Goal: Information Seeking & Learning: Learn about a topic

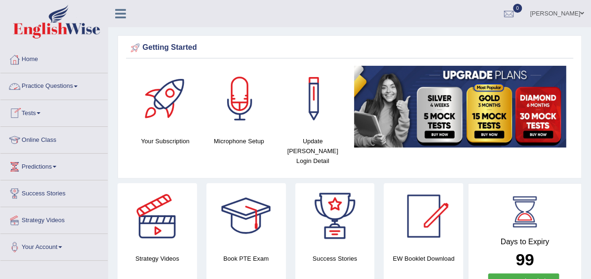
click at [78, 87] on link "Practice Questions" at bounding box center [53, 85] width 107 height 24
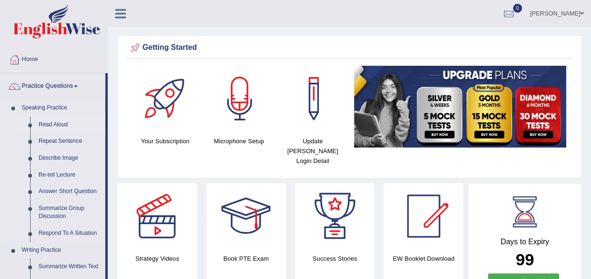
click at [65, 121] on link "Read Aloud" at bounding box center [69, 125] width 71 height 17
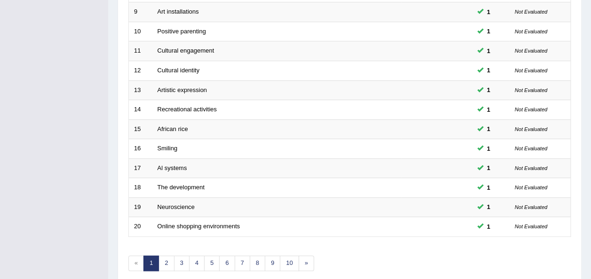
scroll to position [320, 0]
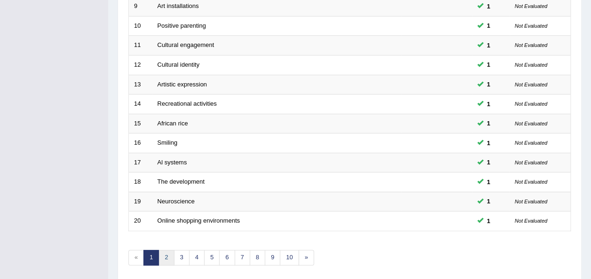
click at [166, 250] on link "2" at bounding box center [167, 258] width 16 height 16
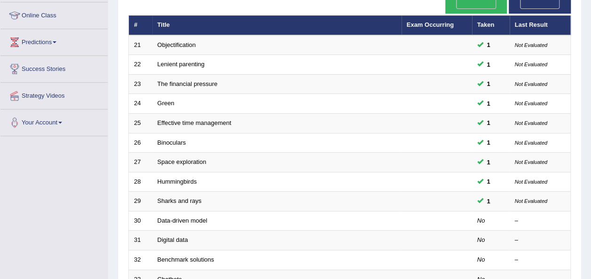
scroll to position [132, 0]
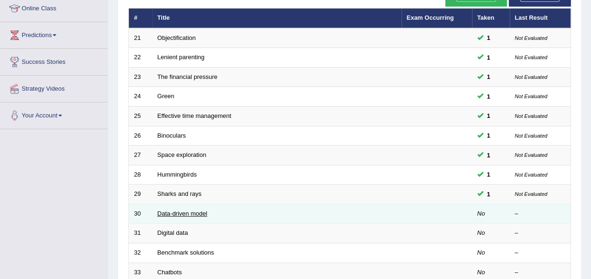
click at [185, 210] on link "Data-driven model" at bounding box center [183, 213] width 50 height 7
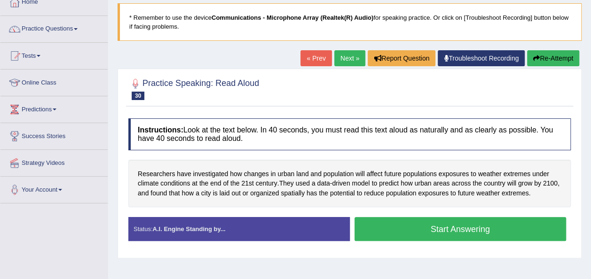
scroll to position [75, 0]
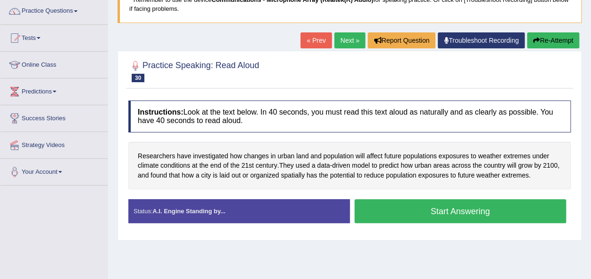
click at [406, 202] on button "Start Answering" at bounding box center [461, 211] width 212 height 24
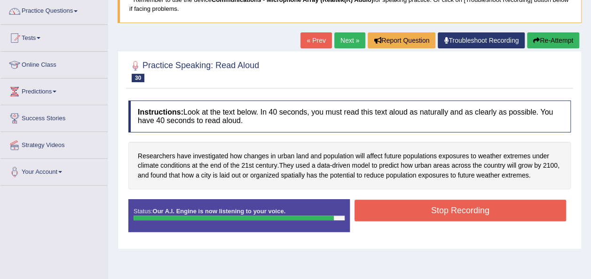
click at [406, 202] on button "Stop Recording" at bounding box center [461, 211] width 212 height 22
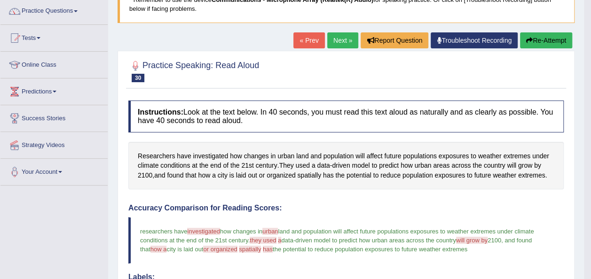
scroll to position [56, 0]
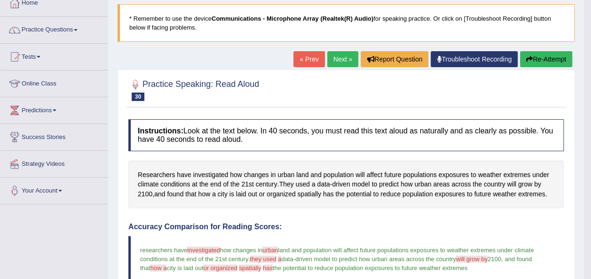
click at [344, 51] on link "Next »" at bounding box center [342, 59] width 31 height 16
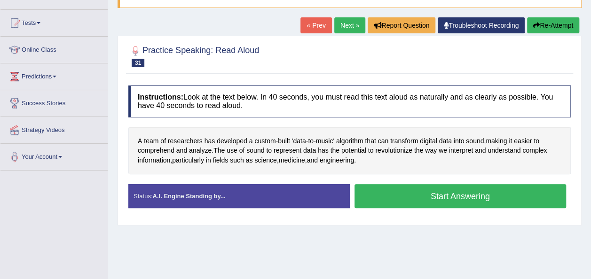
scroll to position [94, 0]
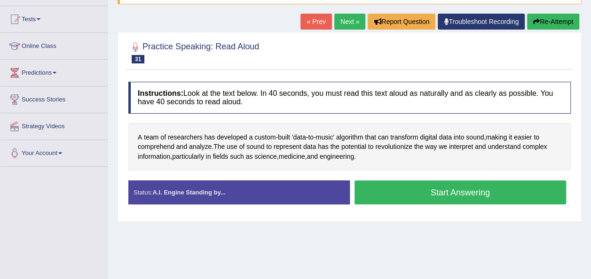
click at [435, 190] on button "Start Answering" at bounding box center [461, 193] width 212 height 24
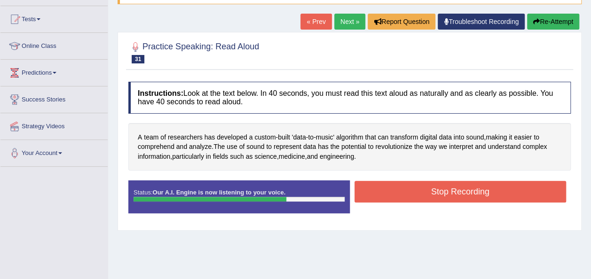
click at [435, 190] on button "Stop Recording" at bounding box center [461, 192] width 212 height 22
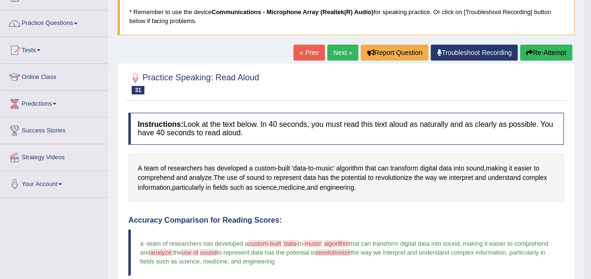
scroll to position [56, 0]
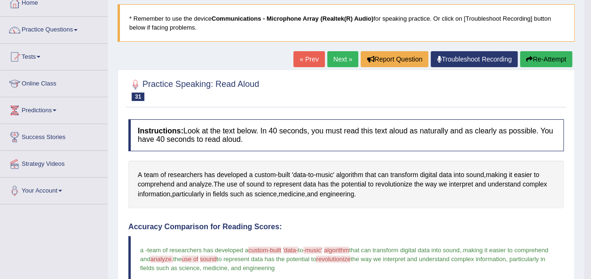
click at [341, 54] on link "Next »" at bounding box center [342, 59] width 31 height 16
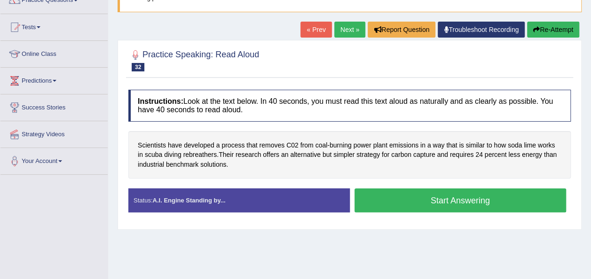
scroll to position [94, 0]
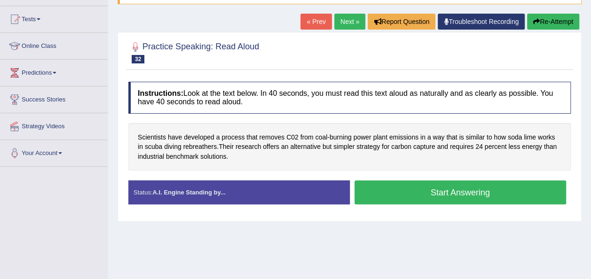
click at [461, 191] on button "Start Answering" at bounding box center [461, 193] width 212 height 24
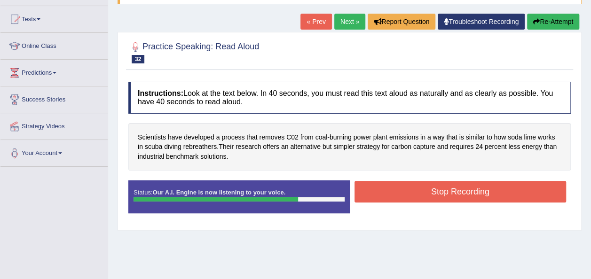
click at [461, 191] on button "Stop Recording" at bounding box center [461, 192] width 212 height 22
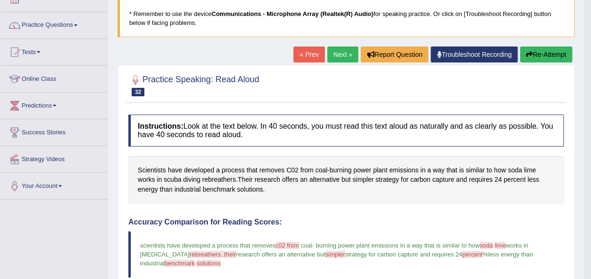
scroll to position [56, 0]
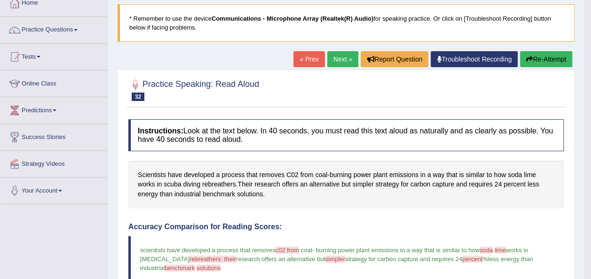
click at [341, 61] on link "Next »" at bounding box center [342, 59] width 31 height 16
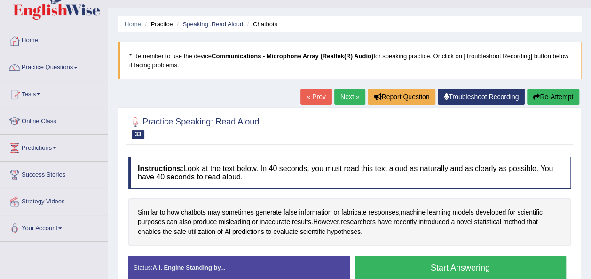
scroll to position [38, 0]
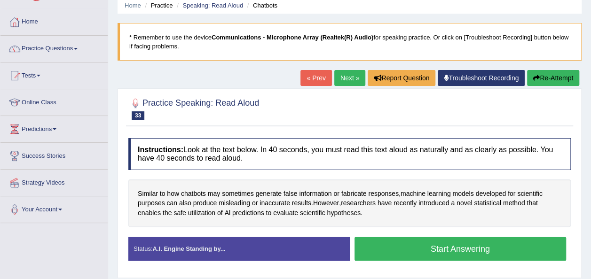
click at [484, 242] on button "Start Answering" at bounding box center [461, 249] width 212 height 24
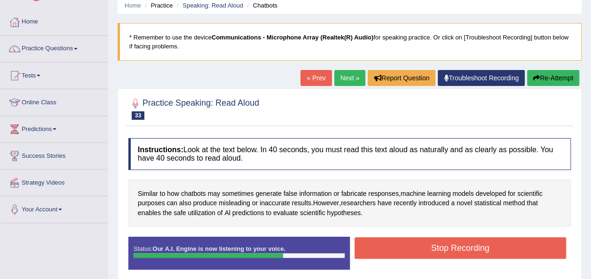
click at [484, 242] on button "Stop Recording" at bounding box center [461, 249] width 212 height 22
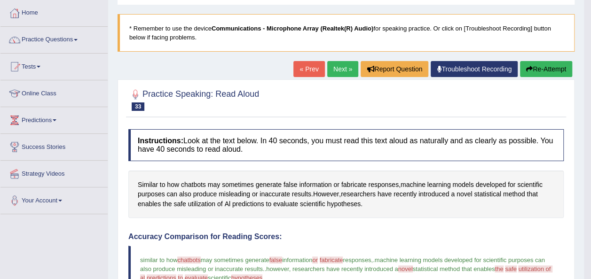
scroll to position [44, 0]
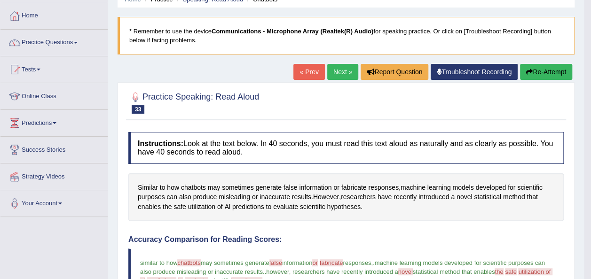
click at [341, 71] on link "Next »" at bounding box center [342, 72] width 31 height 16
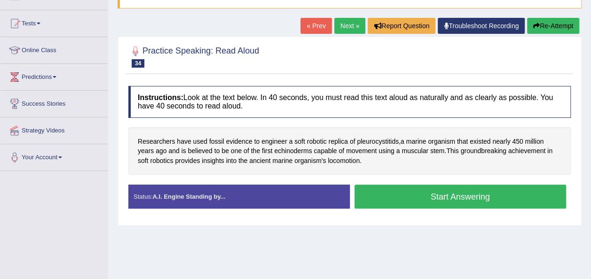
scroll to position [94, 0]
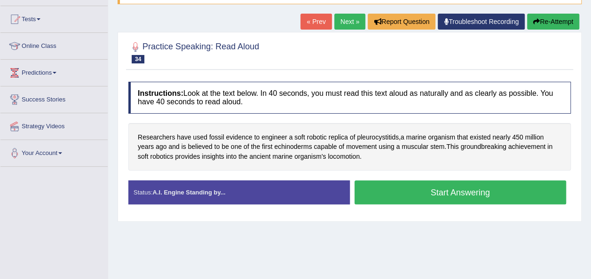
click at [424, 193] on button "Start Answering" at bounding box center [461, 193] width 212 height 24
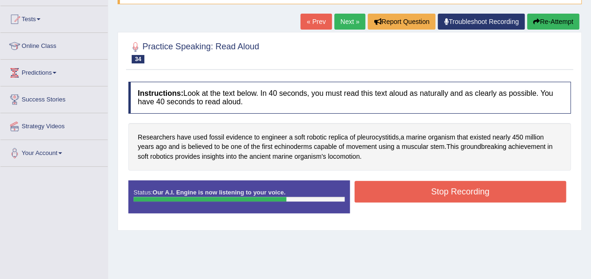
click at [424, 193] on button "Stop Recording" at bounding box center [461, 192] width 212 height 22
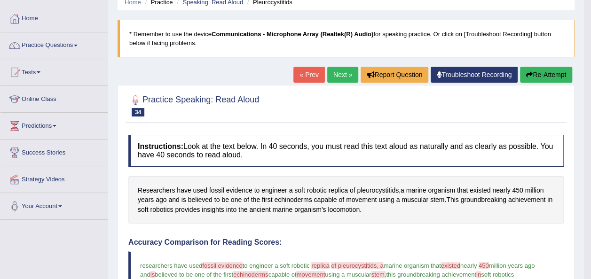
scroll to position [38, 0]
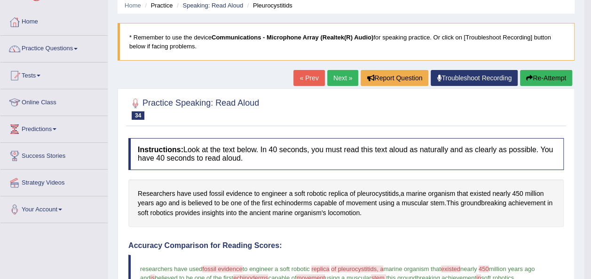
click at [343, 74] on link "Next »" at bounding box center [342, 78] width 31 height 16
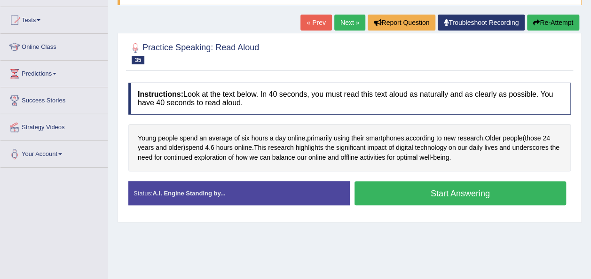
scroll to position [94, 0]
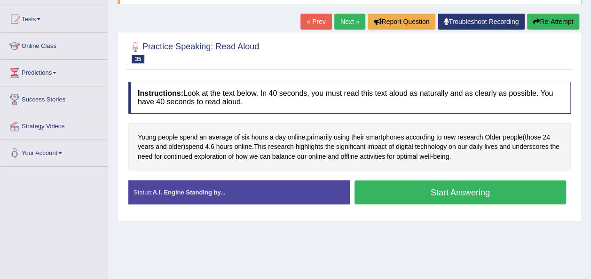
click at [450, 196] on button "Start Answering" at bounding box center [461, 193] width 212 height 24
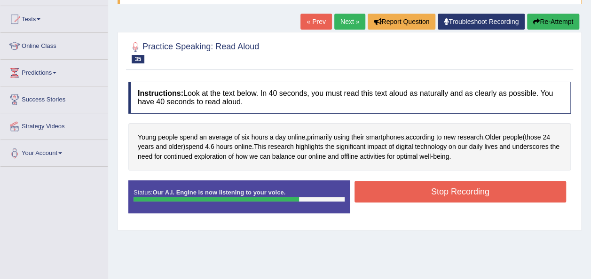
click at [450, 196] on button "Stop Recording" at bounding box center [461, 192] width 212 height 22
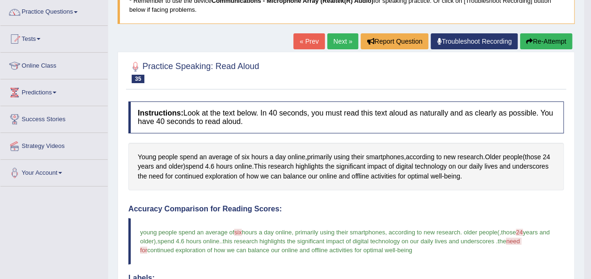
scroll to position [56, 0]
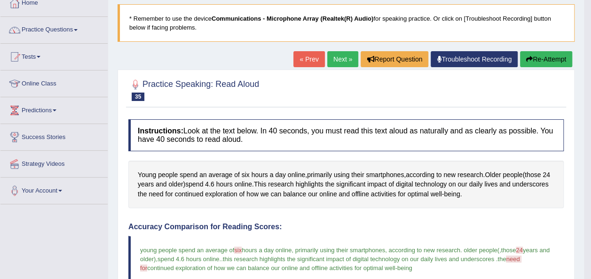
click at [336, 56] on link "Next »" at bounding box center [342, 59] width 31 height 16
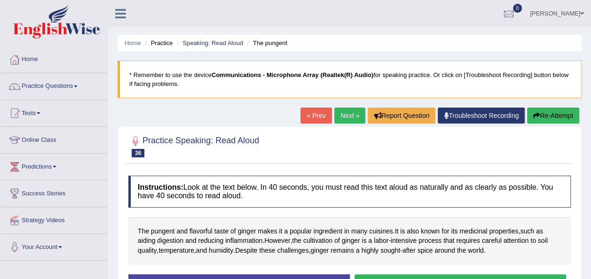
click at [590, 267] on div "Home Practice Speaking: Read Aloud The pungent * Remember to use the device Com…" at bounding box center [349, 235] width 483 height 470
click at [591, 270] on html "Toggle navigation Home Practice Questions Speaking Practice Read Aloud Repeat S…" at bounding box center [295, 139] width 591 height 279
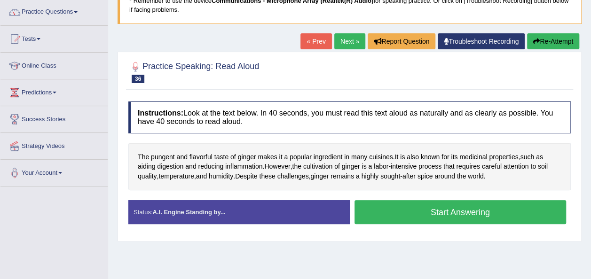
scroll to position [75, 0]
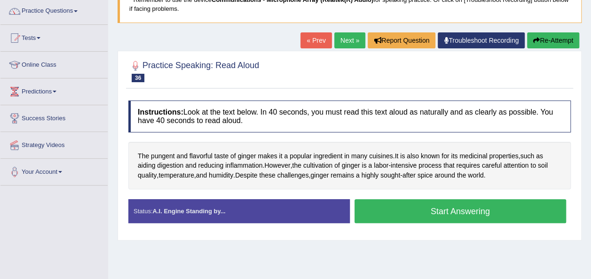
click at [458, 215] on button "Start Answering" at bounding box center [461, 211] width 212 height 24
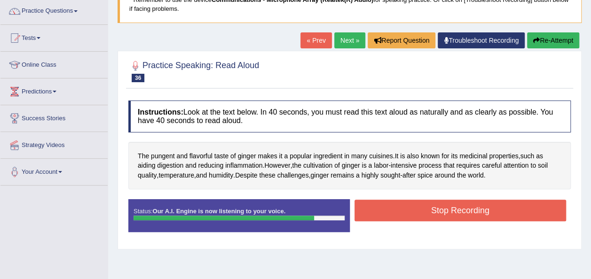
click at [458, 215] on button "Stop Recording" at bounding box center [461, 211] width 212 height 22
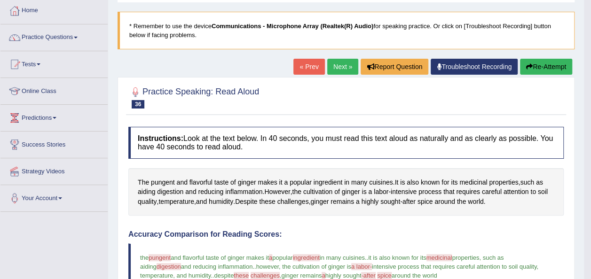
scroll to position [38, 0]
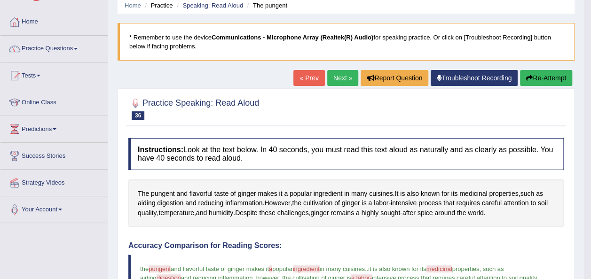
click at [343, 77] on link "Next »" at bounding box center [342, 78] width 31 height 16
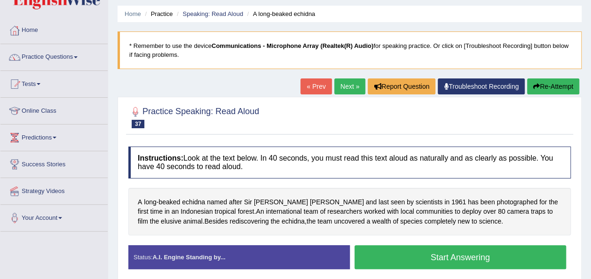
scroll to position [38, 0]
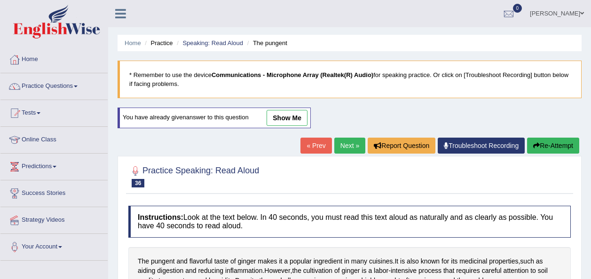
scroll to position [38, 0]
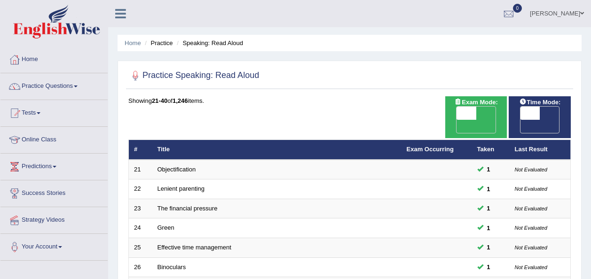
scroll to position [147, 0]
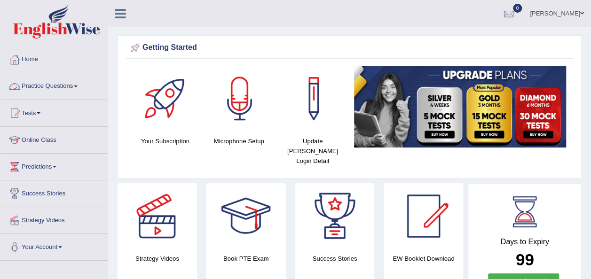
click at [75, 85] on link "Practice Questions" at bounding box center [53, 85] width 107 height 24
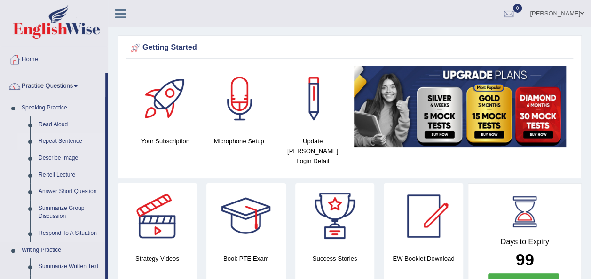
click at [73, 139] on link "Repeat Sentence" at bounding box center [69, 141] width 71 height 17
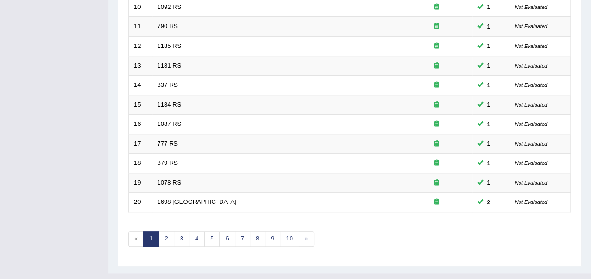
scroll to position [339, 0]
click at [167, 231] on link "2" at bounding box center [167, 239] width 16 height 16
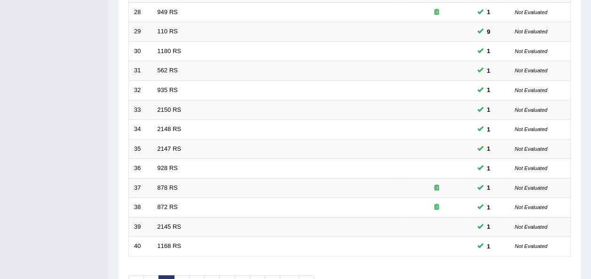
scroll to position [339, 0]
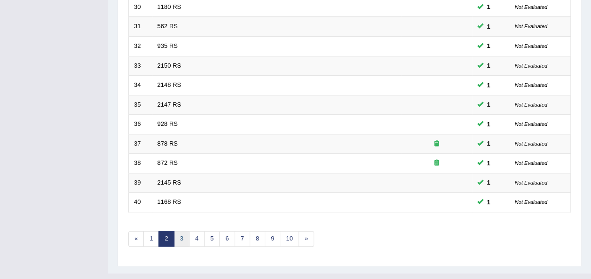
click at [178, 231] on link "3" at bounding box center [182, 239] width 16 height 16
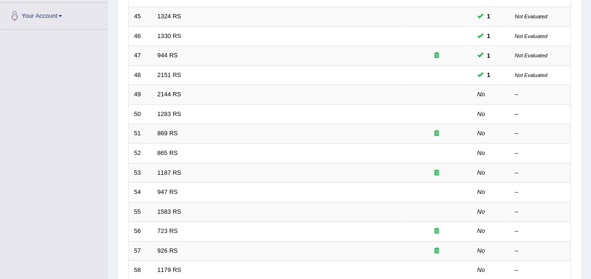
scroll to position [207, 0]
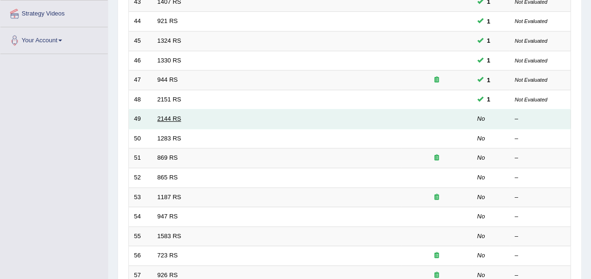
click at [170, 115] on link "2144 RS" at bounding box center [170, 118] width 24 height 7
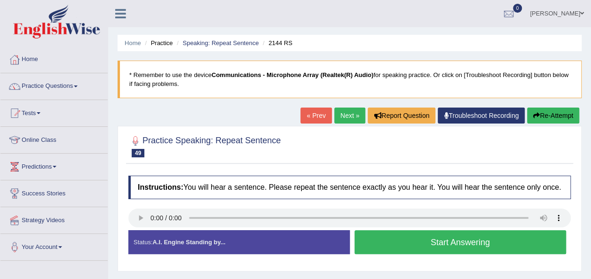
click at [397, 244] on button "Start Answering" at bounding box center [461, 242] width 212 height 24
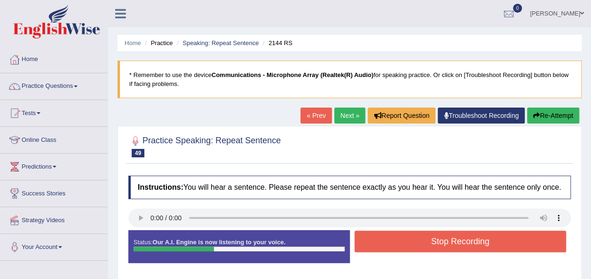
click at [397, 244] on button "Stop Recording" at bounding box center [461, 242] width 212 height 22
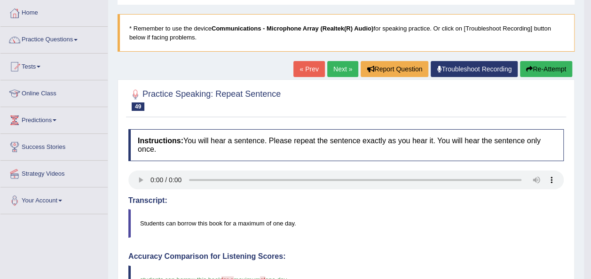
scroll to position [38, 0]
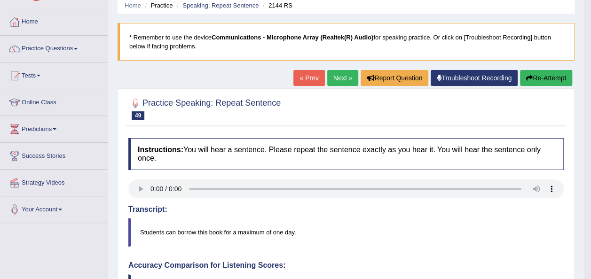
click at [343, 77] on link "Next »" at bounding box center [342, 78] width 31 height 16
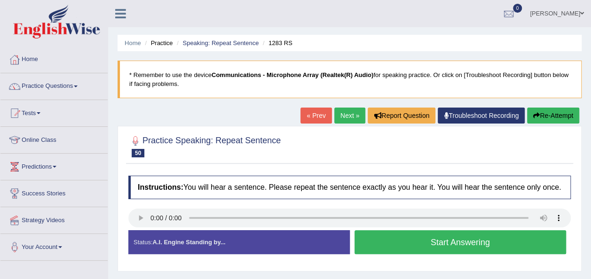
click at [420, 244] on button "Start Answering" at bounding box center [461, 242] width 212 height 24
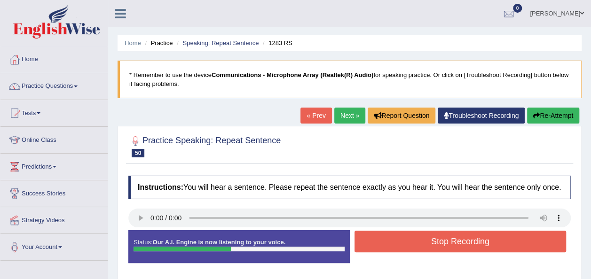
click at [420, 244] on button "Stop Recording" at bounding box center [461, 242] width 212 height 22
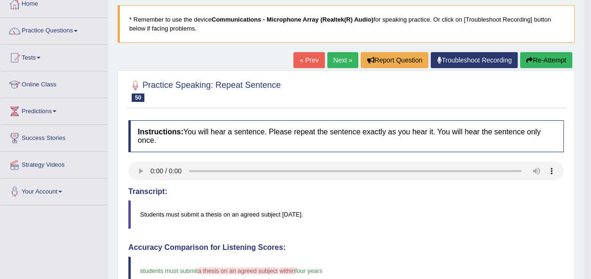
scroll to position [38, 0]
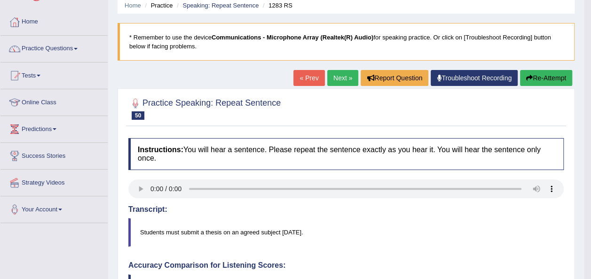
click at [340, 78] on link "Next »" at bounding box center [342, 78] width 31 height 16
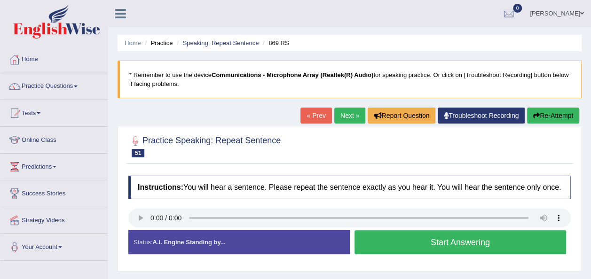
click at [397, 240] on button "Start Answering" at bounding box center [461, 242] width 212 height 24
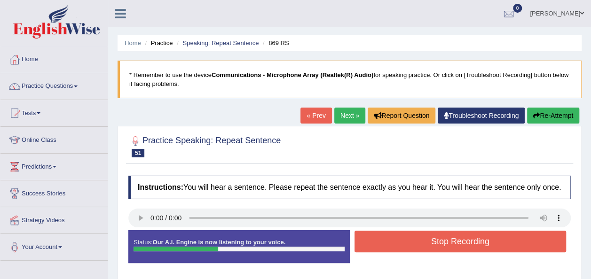
click at [397, 240] on button "Stop Recording" at bounding box center [461, 242] width 212 height 22
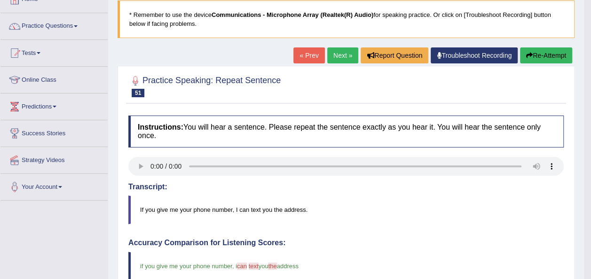
scroll to position [56, 0]
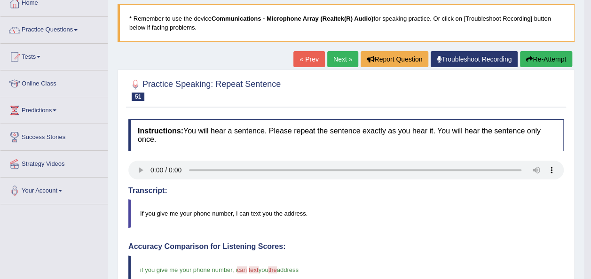
click at [343, 54] on link "Next »" at bounding box center [342, 59] width 31 height 16
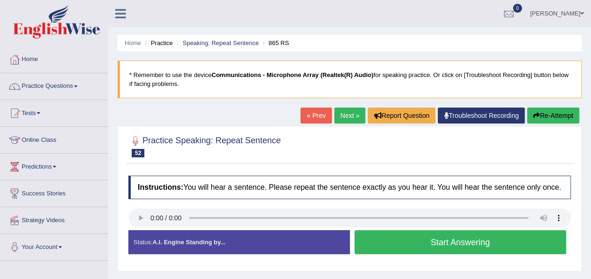
click at [433, 243] on button "Start Answering" at bounding box center [461, 242] width 212 height 24
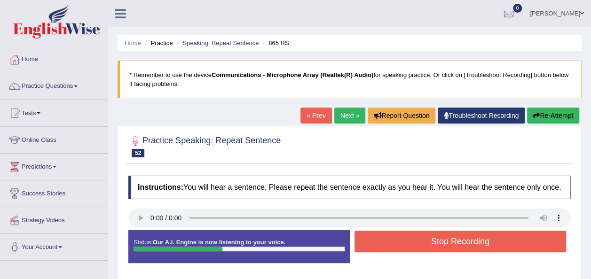
click at [433, 243] on button "Stop Recording" at bounding box center [461, 242] width 212 height 22
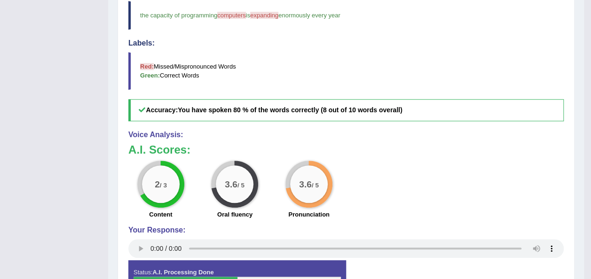
scroll to position [320, 0]
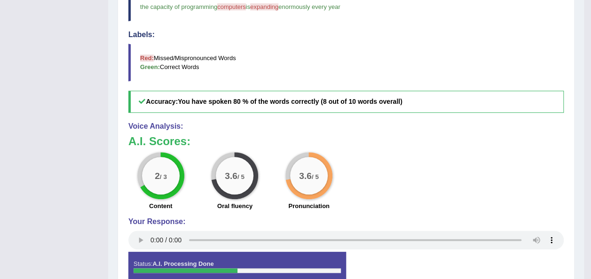
drag, startPoint x: 590, startPoint y: 1, endPoint x: 597, endPoint y: 5, distance: 7.8
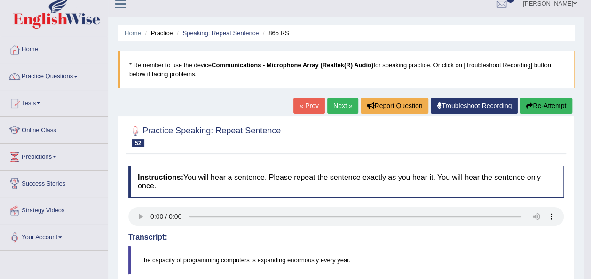
scroll to position [0, 0]
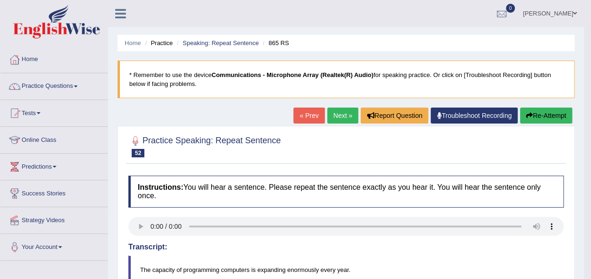
click at [341, 119] on link "Next »" at bounding box center [342, 116] width 31 height 16
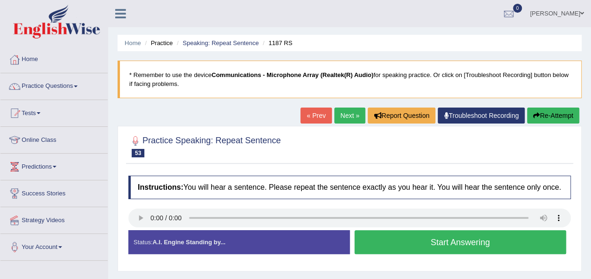
click at [421, 240] on button "Start Answering" at bounding box center [461, 242] width 212 height 24
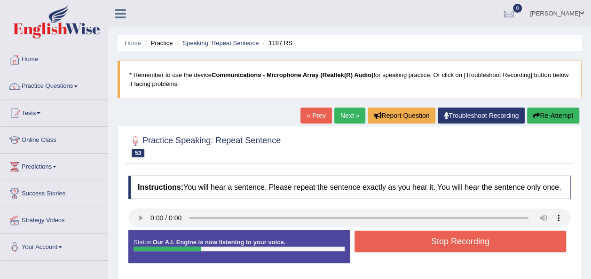
click at [421, 240] on button "Stop Recording" at bounding box center [461, 242] width 212 height 22
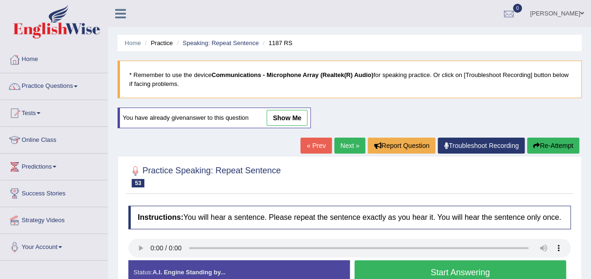
click at [555, 147] on button "Re-Attempt" at bounding box center [553, 146] width 52 height 16
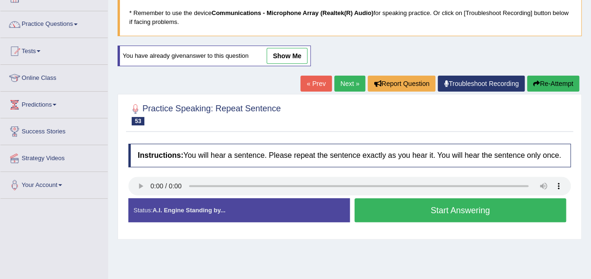
scroll to position [75, 0]
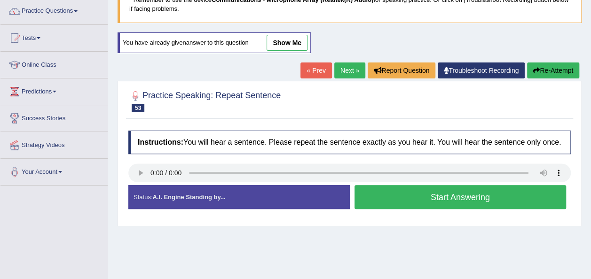
click at [386, 192] on button "Start Answering" at bounding box center [461, 197] width 212 height 24
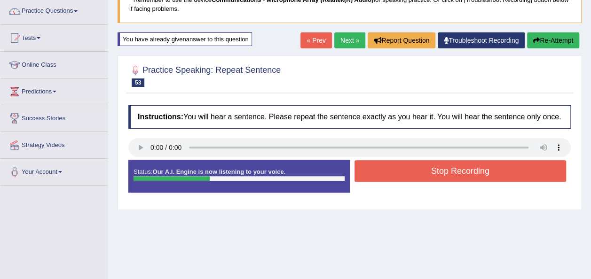
click at [404, 167] on button "Stop Recording" at bounding box center [461, 171] width 212 height 22
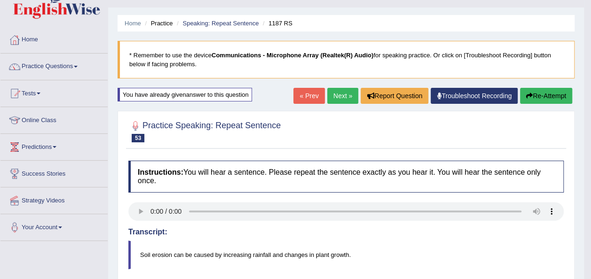
scroll to position [0, 0]
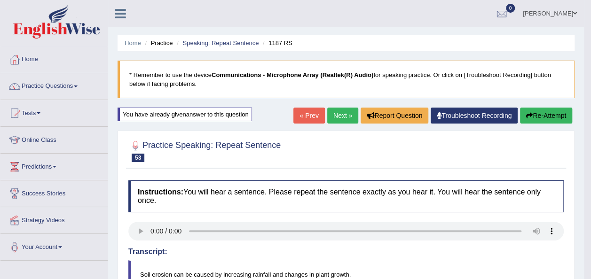
click at [545, 115] on button "Re-Attempt" at bounding box center [546, 116] width 52 height 16
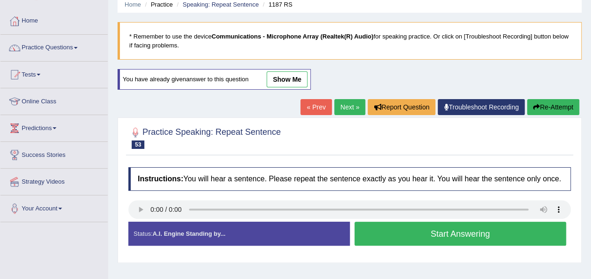
scroll to position [56, 0]
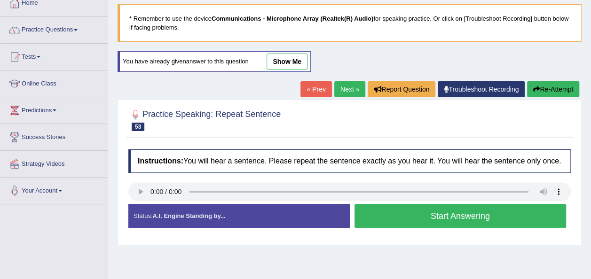
click at [459, 213] on button "Start Answering" at bounding box center [461, 216] width 212 height 24
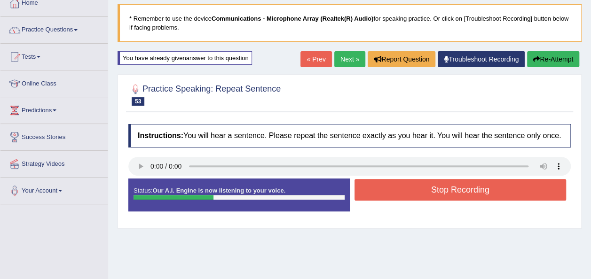
click at [466, 190] on button "Stop Recording" at bounding box center [461, 190] width 212 height 22
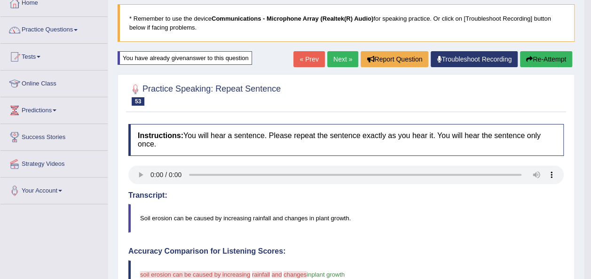
click at [555, 59] on button "Re-Attempt" at bounding box center [546, 59] width 52 height 16
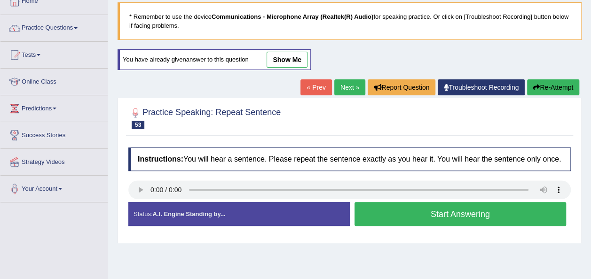
scroll to position [56, 0]
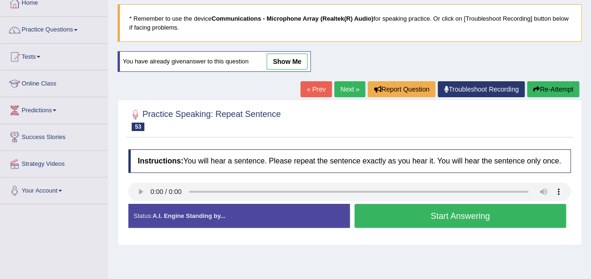
click at [401, 219] on button "Start Answering" at bounding box center [461, 216] width 212 height 24
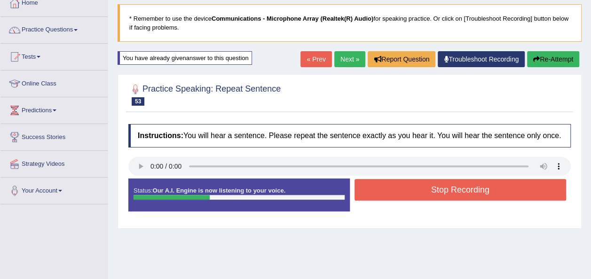
click at [411, 187] on button "Stop Recording" at bounding box center [461, 190] width 212 height 22
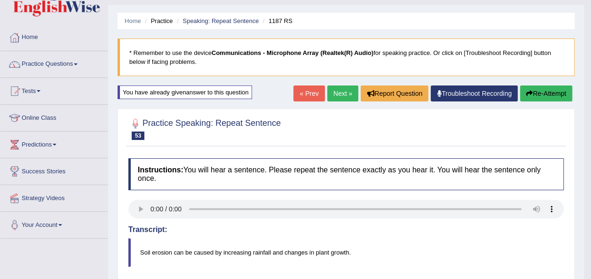
scroll to position [19, 0]
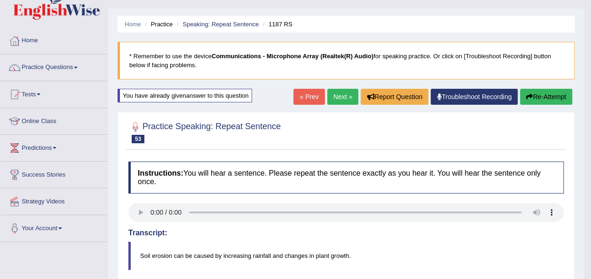
click at [338, 100] on link "Next »" at bounding box center [342, 97] width 31 height 16
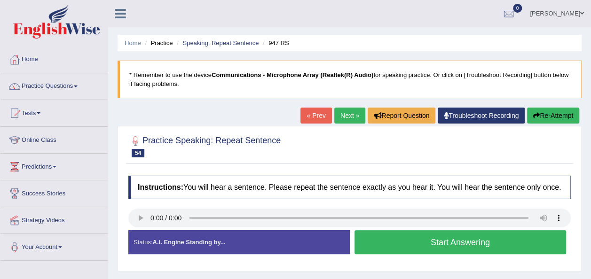
click at [313, 117] on link "« Prev" at bounding box center [316, 116] width 31 height 16
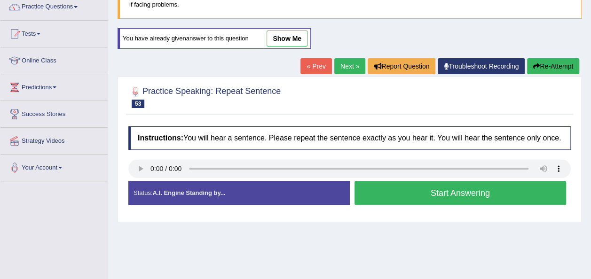
scroll to position [94, 0]
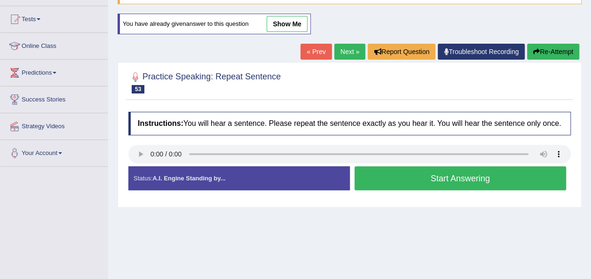
click at [431, 178] on button "Start Answering" at bounding box center [461, 179] width 212 height 24
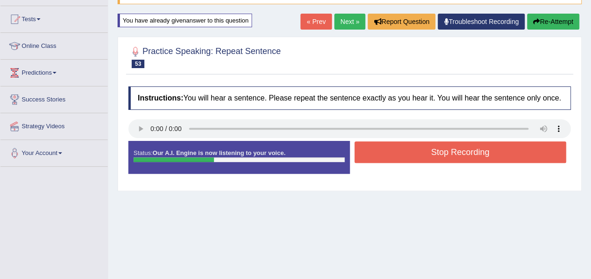
click at [432, 152] on button "Stop Recording" at bounding box center [461, 153] width 212 height 22
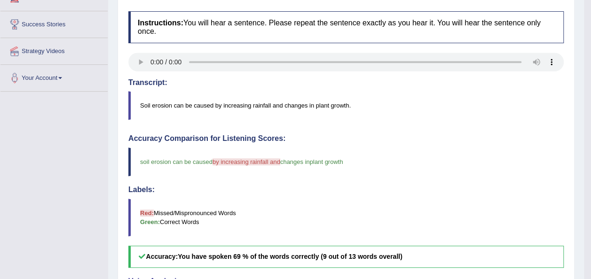
scroll to position [132, 0]
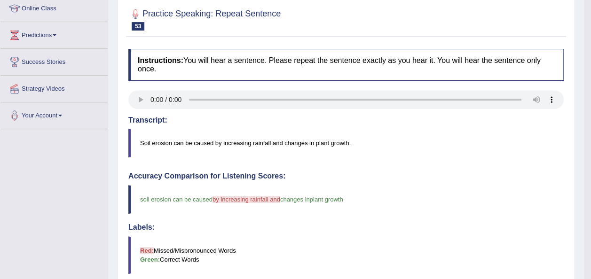
click at [590, 4] on body "Toggle navigation Home Practice Questions Speaking Practice Read Aloud Repeat S…" at bounding box center [295, 7] width 591 height 279
drag, startPoint x: 590, startPoint y: 4, endPoint x: 598, endPoint y: 5, distance: 8.1
click at [591, 5] on html "Toggle navigation Home Practice Questions Speaking Practice Read Aloud Repeat S…" at bounding box center [295, 7] width 591 height 279
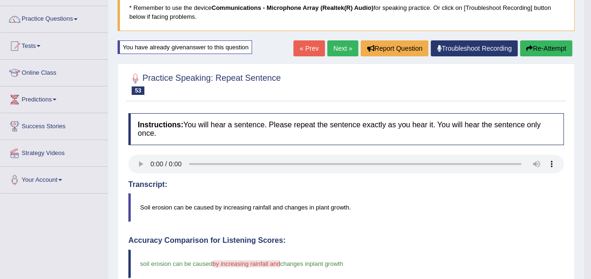
scroll to position [56, 0]
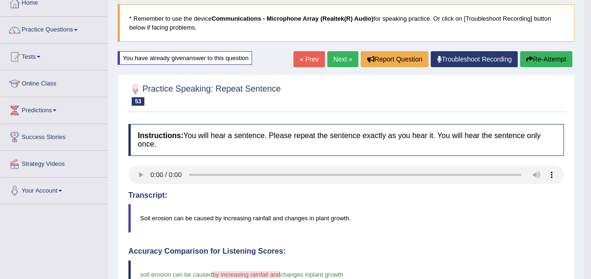
click at [543, 56] on button "Re-Attempt" at bounding box center [546, 59] width 52 height 16
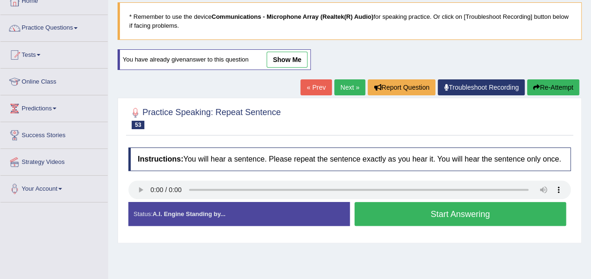
scroll to position [56, 0]
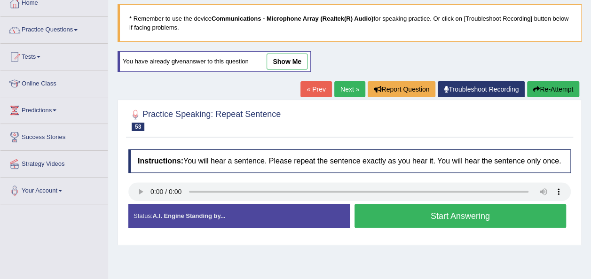
click at [417, 216] on button "Start Answering" at bounding box center [461, 216] width 212 height 24
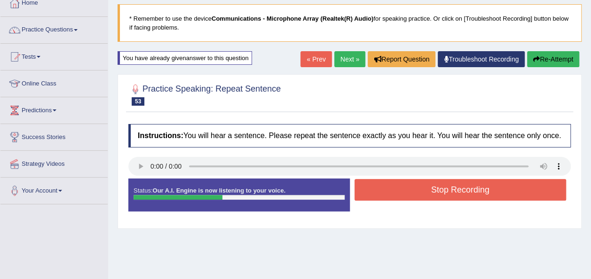
click at [430, 196] on button "Stop Recording" at bounding box center [461, 190] width 212 height 22
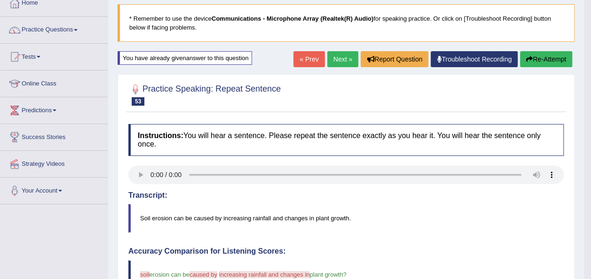
click at [557, 56] on button "Re-Attempt" at bounding box center [546, 59] width 52 height 16
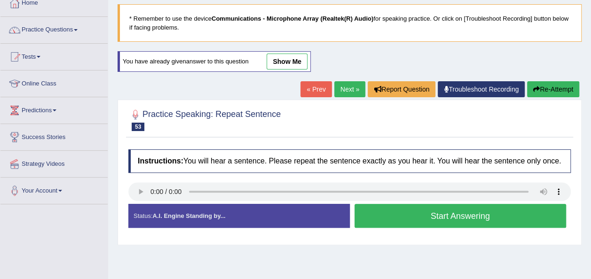
click at [433, 214] on button "Start Answering" at bounding box center [461, 216] width 212 height 24
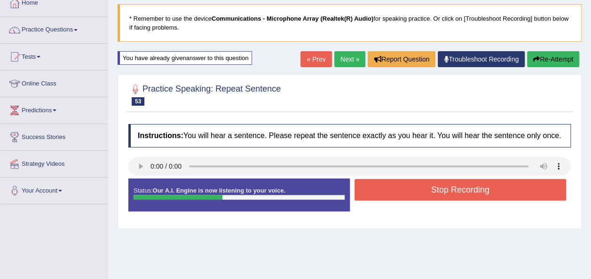
click at [446, 183] on button "Stop Recording" at bounding box center [461, 190] width 212 height 22
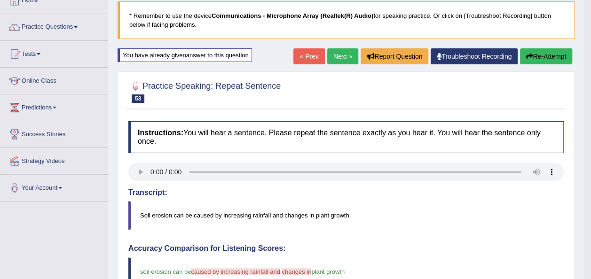
scroll to position [48, 0]
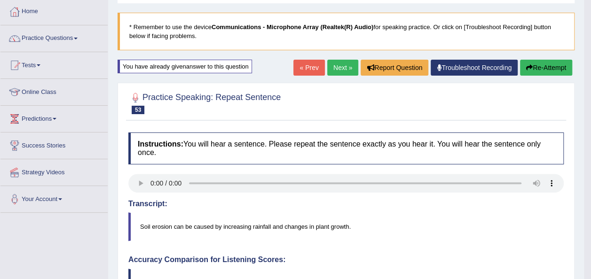
click at [341, 63] on link "Next »" at bounding box center [342, 68] width 31 height 16
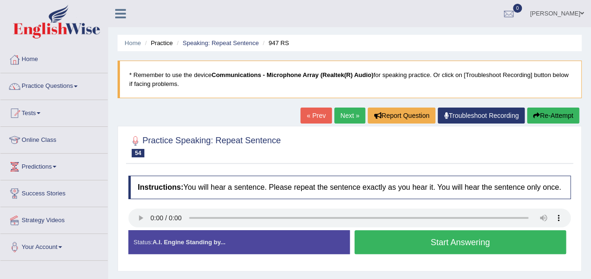
click at [400, 243] on button "Start Answering" at bounding box center [461, 242] width 212 height 24
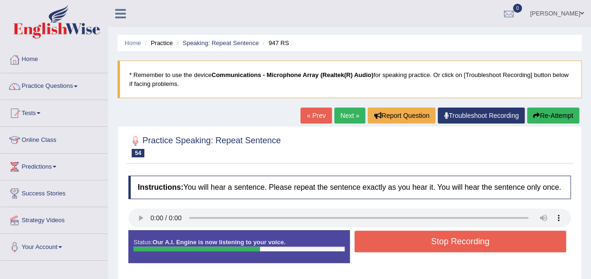
click at [387, 243] on button "Stop Recording" at bounding box center [461, 242] width 212 height 22
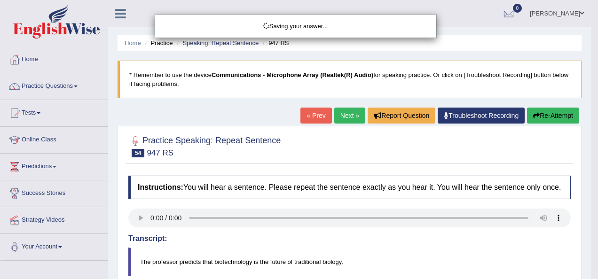
click at [549, 114] on div "Saving your answer..." at bounding box center [299, 139] width 598 height 279
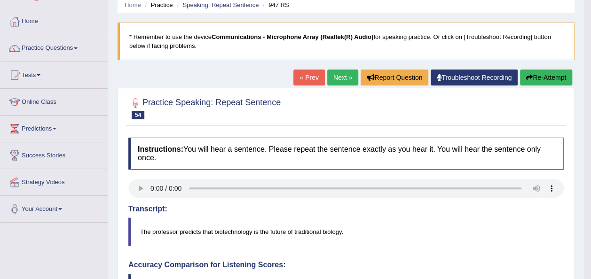
scroll to position [38, 0]
click at [539, 74] on button "Re-Attempt" at bounding box center [546, 78] width 52 height 16
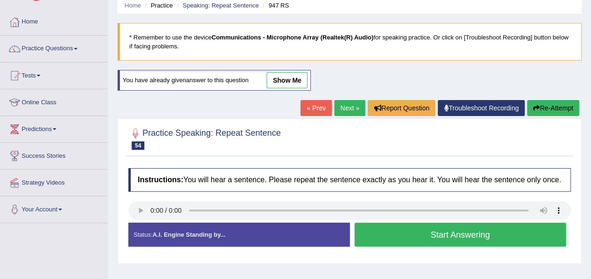
click at [408, 238] on button "Start Answering" at bounding box center [461, 235] width 212 height 24
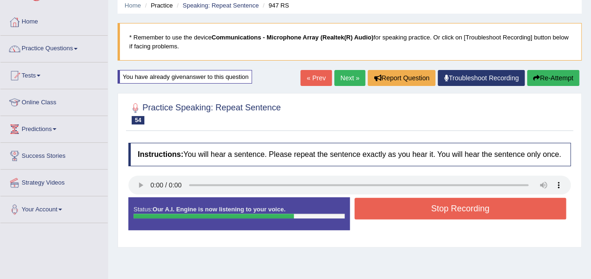
click at [468, 208] on button "Stop Recording" at bounding box center [461, 209] width 212 height 22
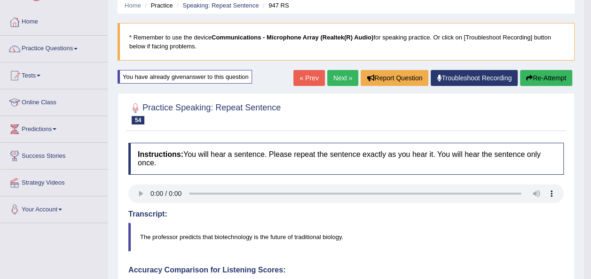
click at [555, 79] on button "Re-Attempt" at bounding box center [546, 78] width 52 height 16
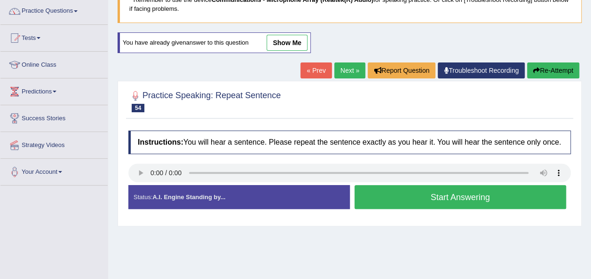
scroll to position [94, 0]
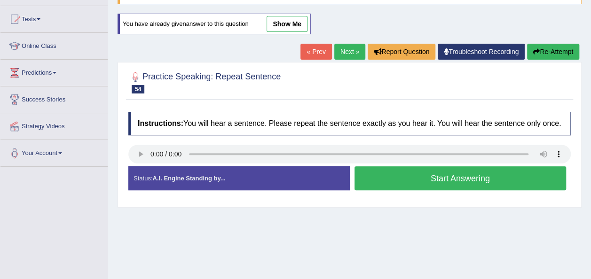
click at [410, 177] on button "Start Answering" at bounding box center [461, 179] width 212 height 24
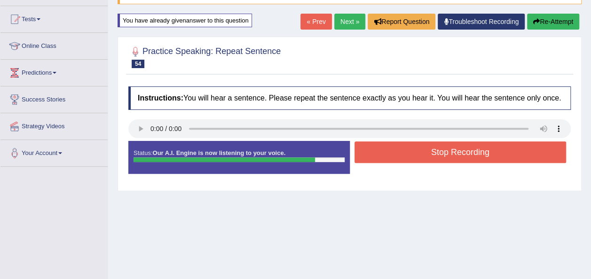
click at [411, 148] on button "Stop Recording" at bounding box center [461, 153] width 212 height 22
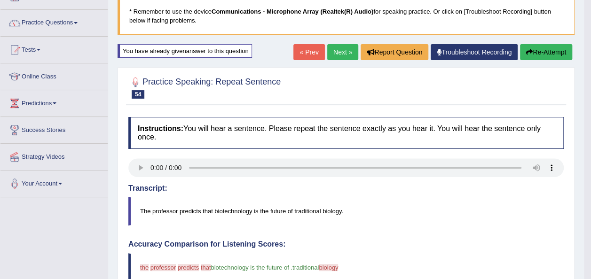
scroll to position [56, 0]
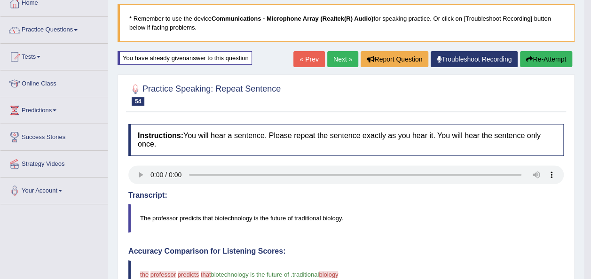
click at [547, 53] on button "Re-Attempt" at bounding box center [546, 59] width 52 height 16
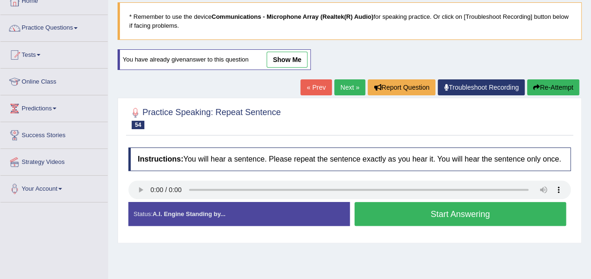
scroll to position [56, 0]
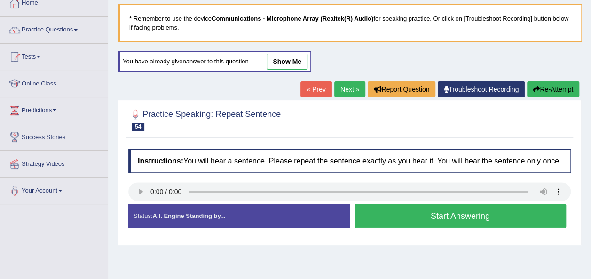
click at [421, 211] on button "Start Answering" at bounding box center [461, 216] width 212 height 24
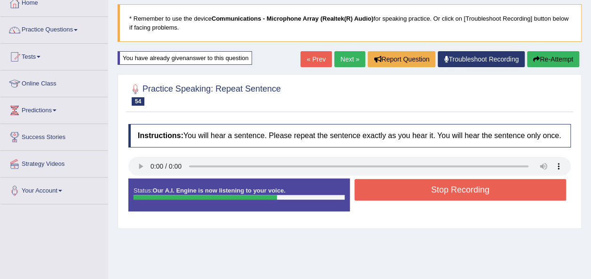
click at [431, 183] on button "Stop Recording" at bounding box center [461, 190] width 212 height 22
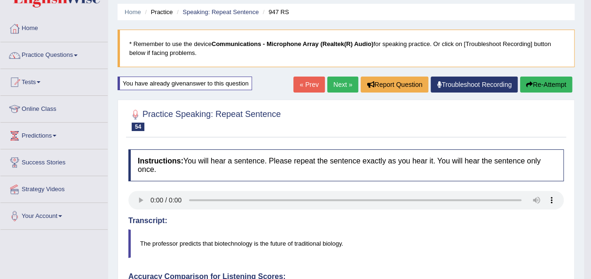
scroll to position [0, 0]
